Goal: Navigation & Orientation: Find specific page/section

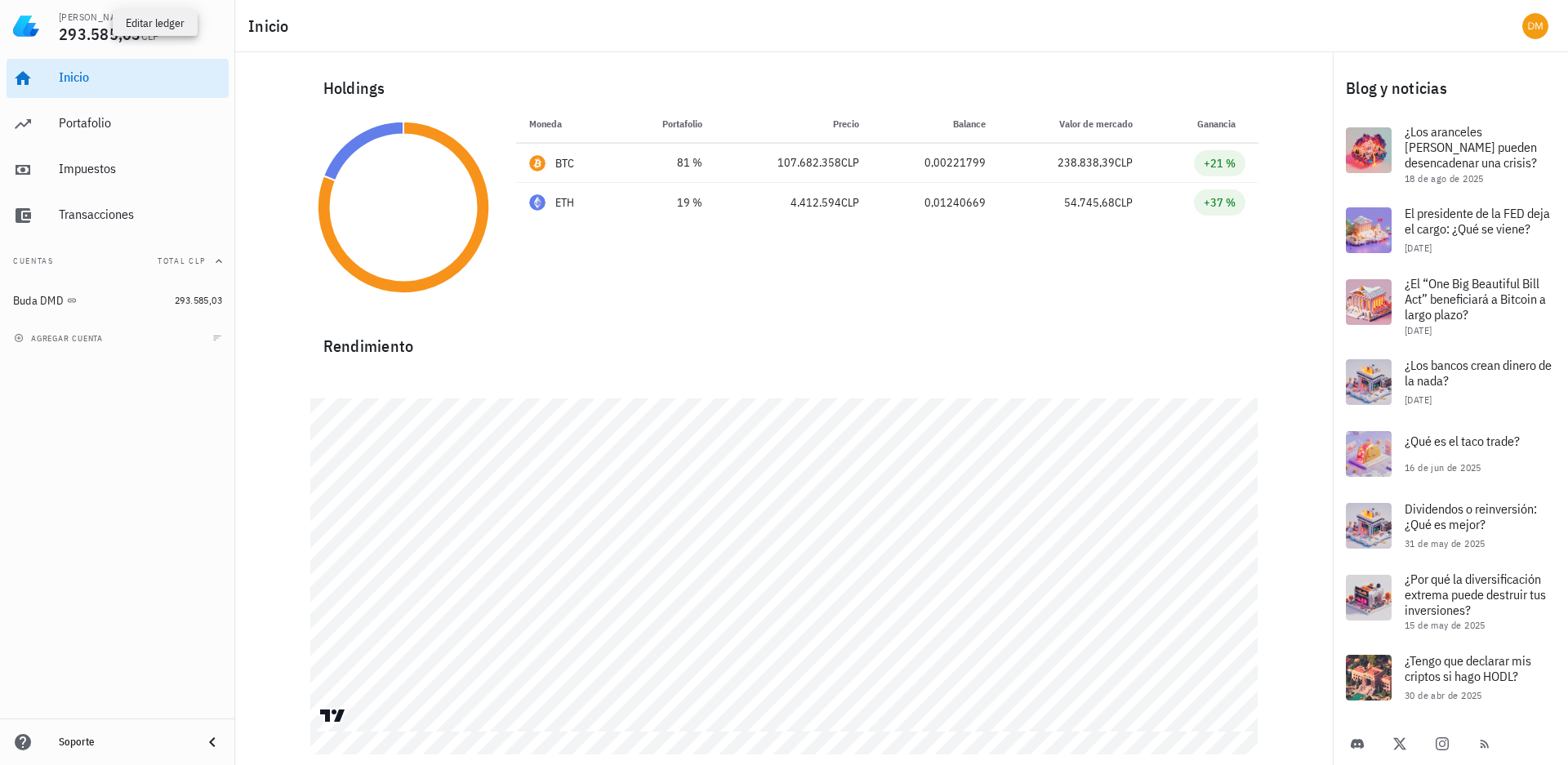
click at [135, 17] on span "button" at bounding box center [143, 18] width 16 height 10
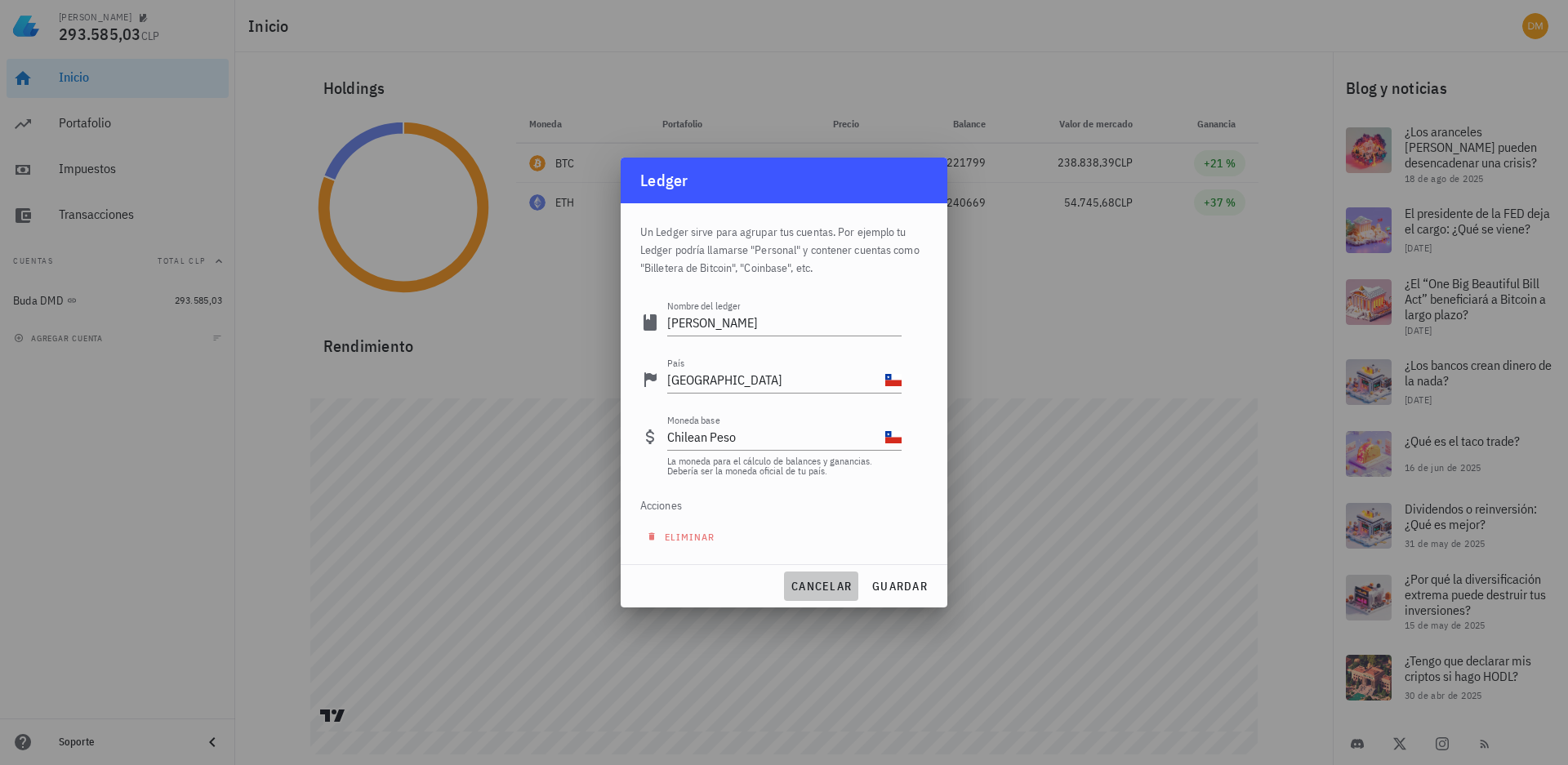
click at [826, 589] on span "cancelar" at bounding box center [821, 586] width 61 height 14
